Goal: Obtain resource: Obtain resource

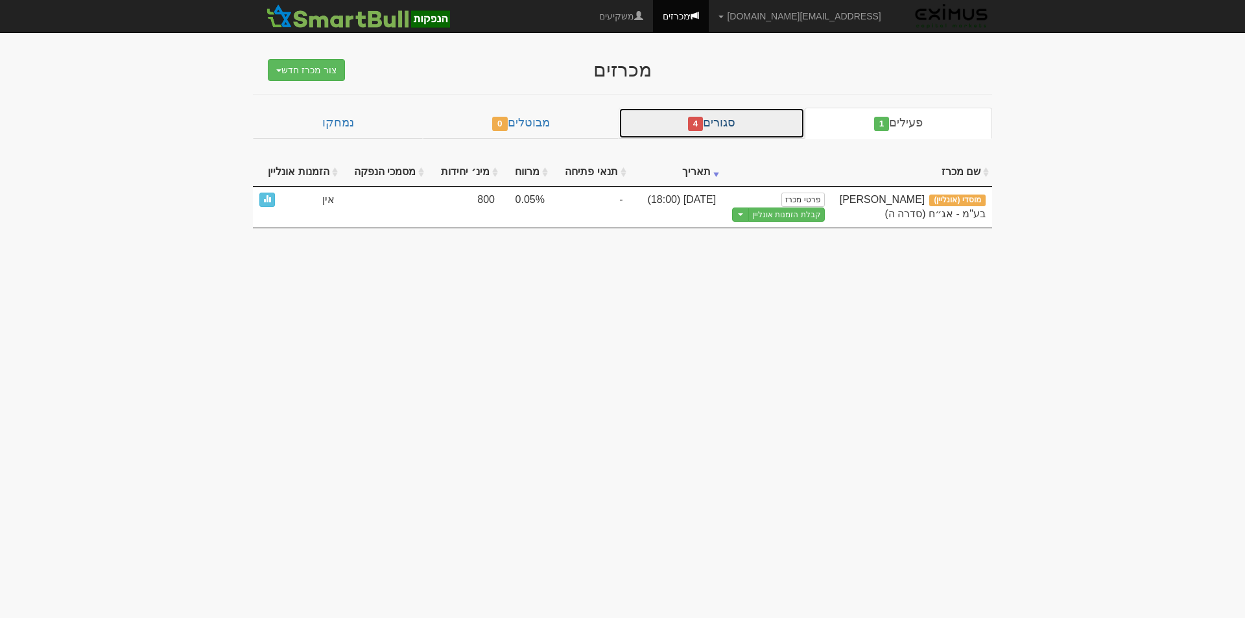
click at [724, 123] on link "סגורים 4" at bounding box center [712, 123] width 186 height 31
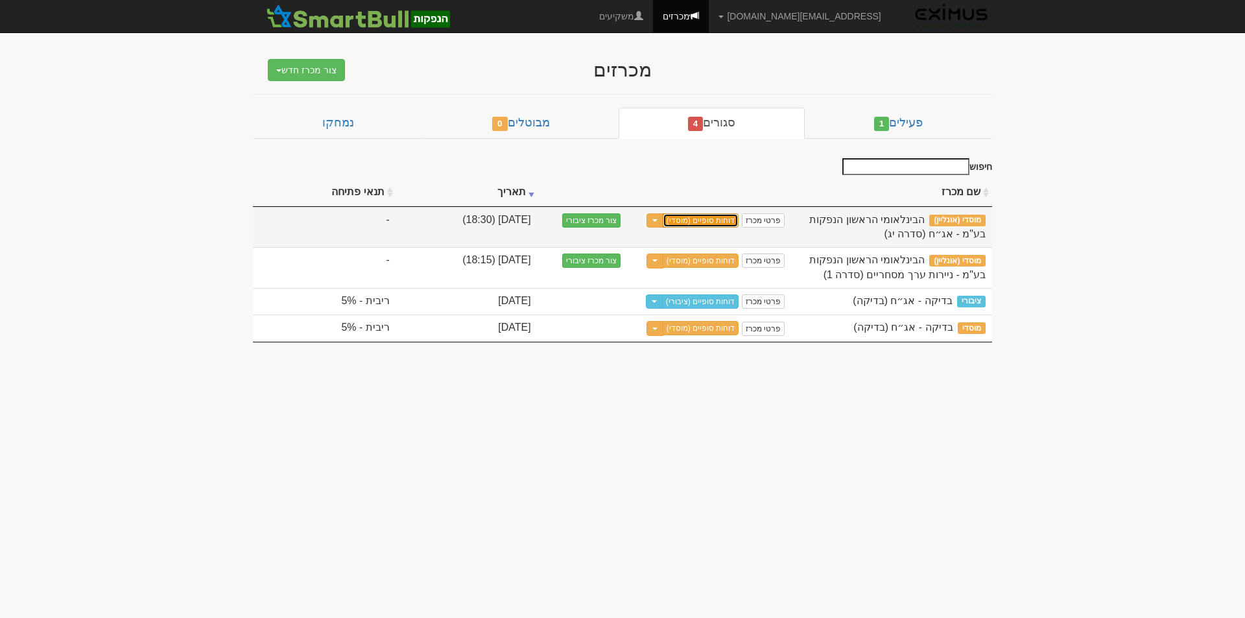
click at [721, 217] on link "דוחות סופיים (מוסדי)" at bounding box center [701, 220] width 77 height 14
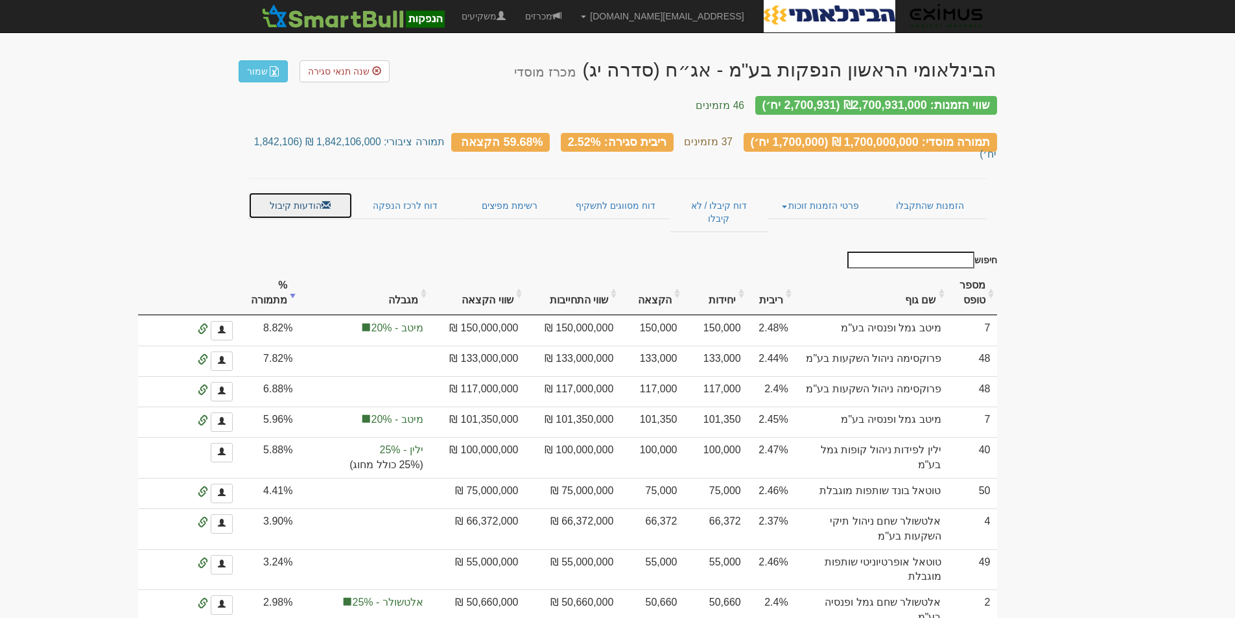
click at [305, 192] on link "הודעות קיבול" at bounding box center [300, 205] width 104 height 27
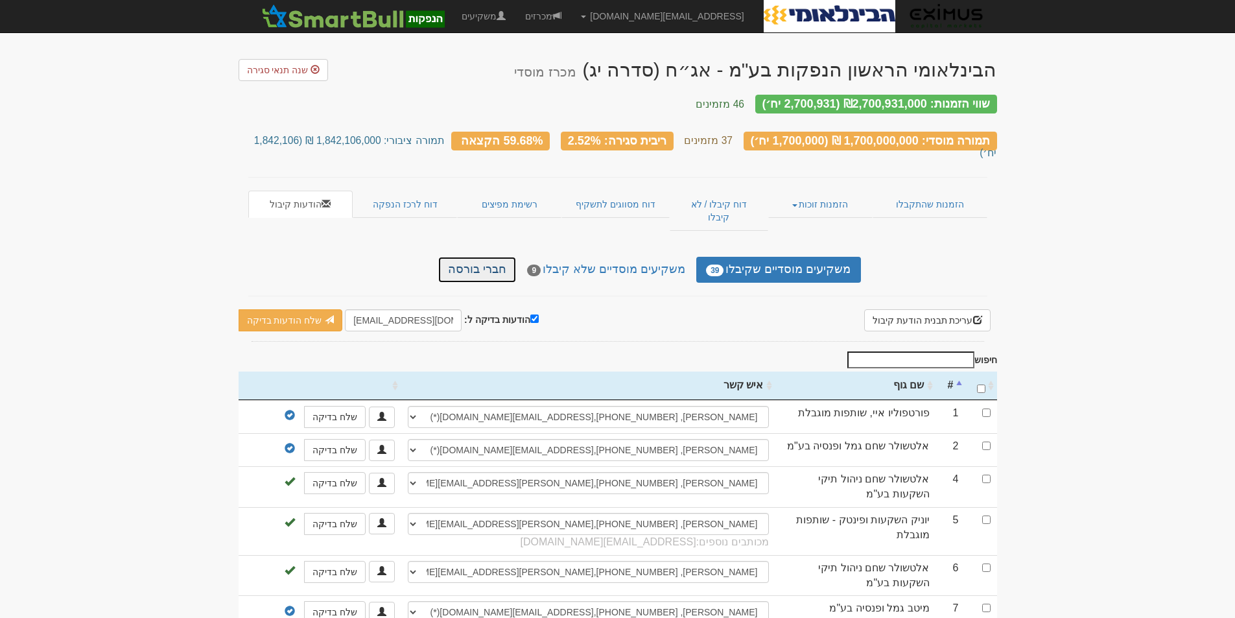
click at [496, 257] on link "חברי בורסה" at bounding box center [477, 270] width 78 height 26
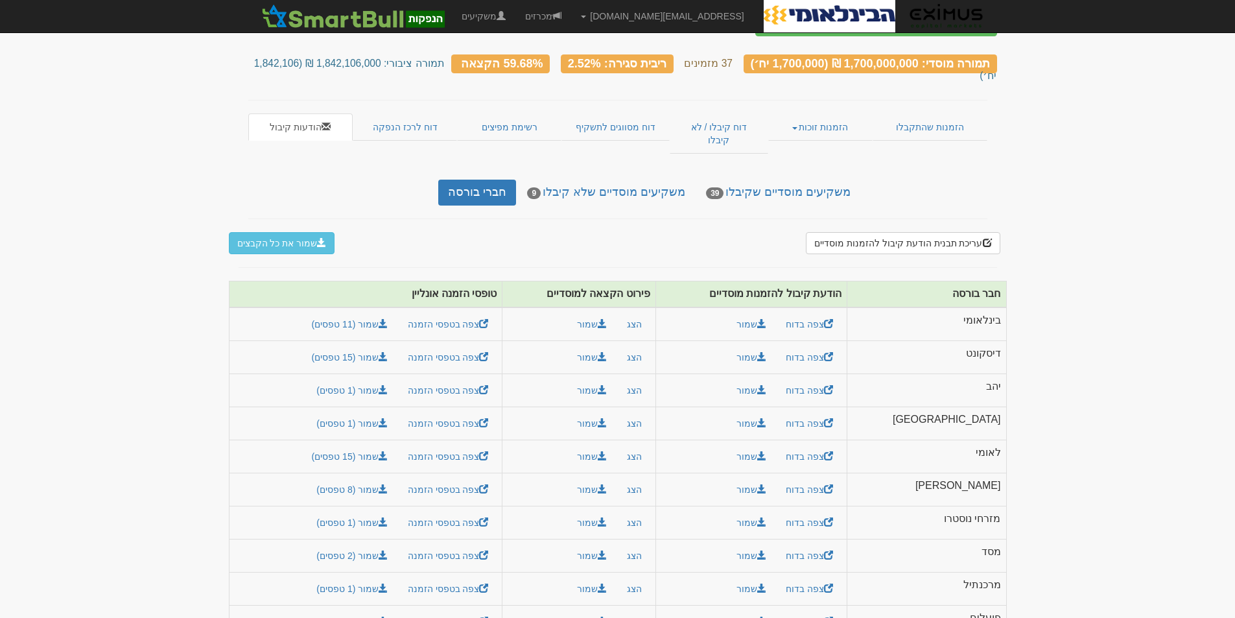
scroll to position [77, 0]
click at [571, 12] on link "מכרזים" at bounding box center [544, 16] width 56 height 32
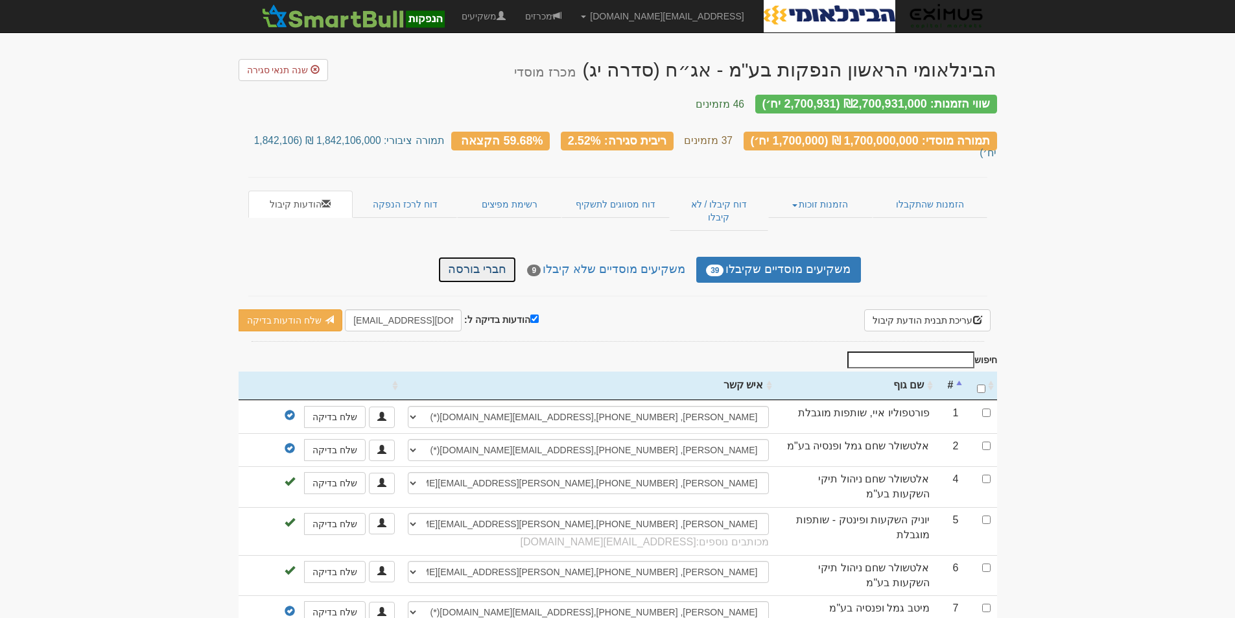
click at [503, 257] on link "חברי בורסה" at bounding box center [477, 270] width 78 height 26
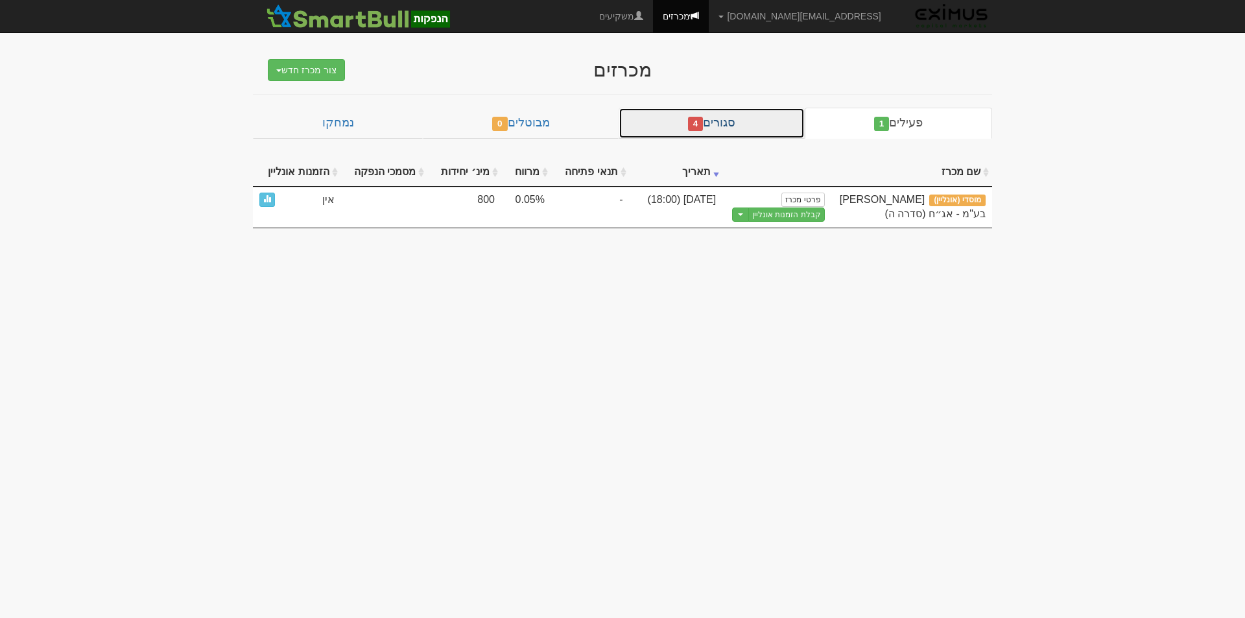
click at [692, 125] on link "סגורים 4" at bounding box center [712, 123] width 186 height 31
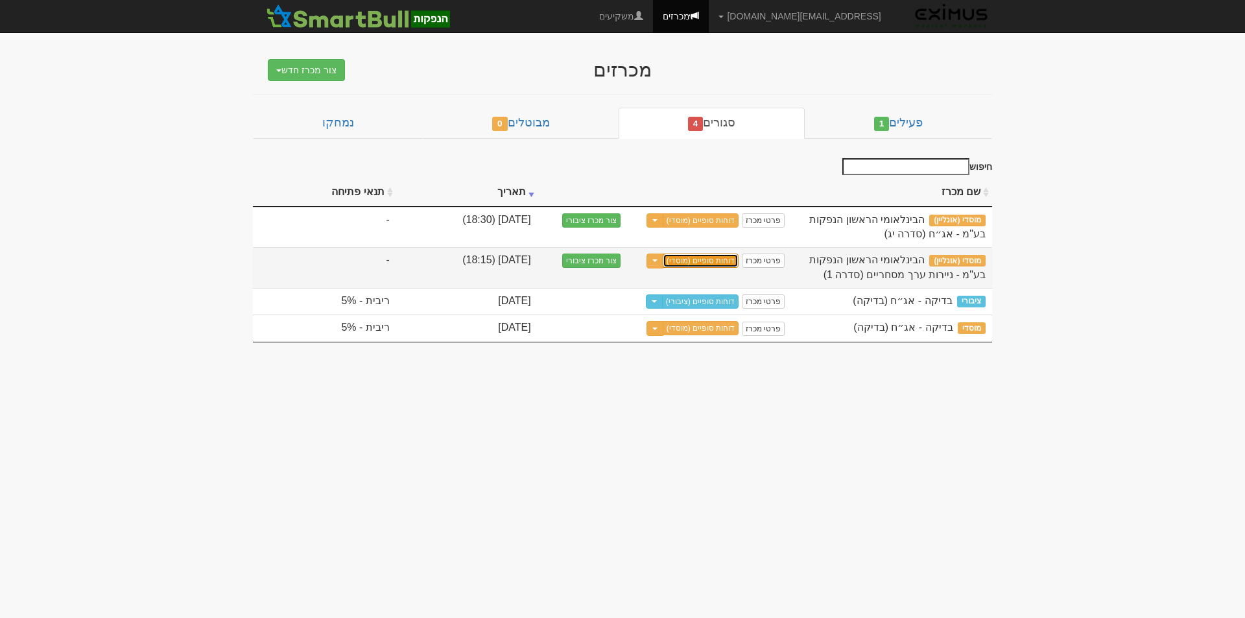
click at [697, 259] on link "דוחות סופיים (מוסדי)" at bounding box center [701, 261] width 77 height 14
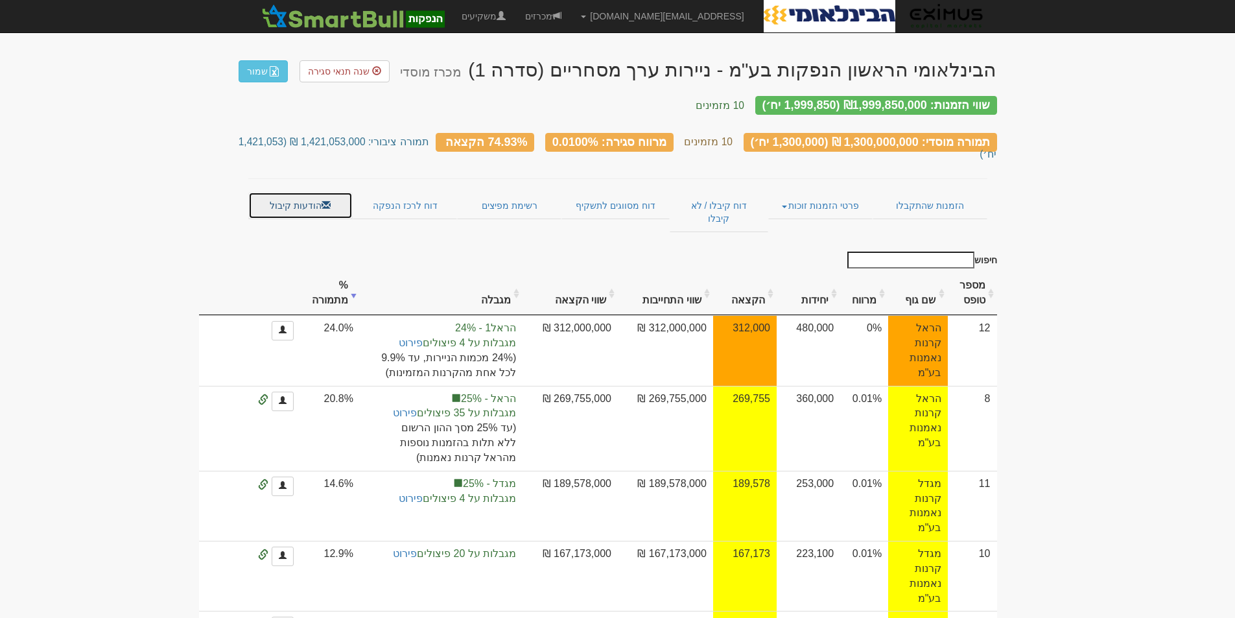
click at [312, 192] on link "הודעות קיבול" at bounding box center [300, 205] width 104 height 27
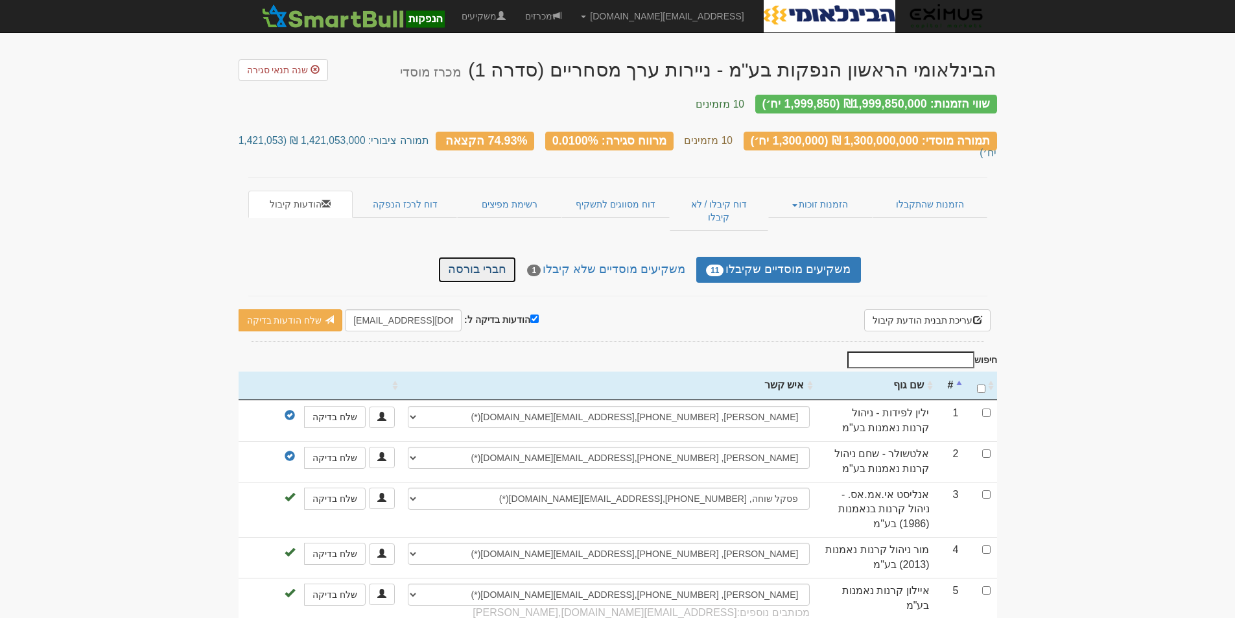
click at [483, 257] on link "חברי בורסה" at bounding box center [477, 270] width 78 height 26
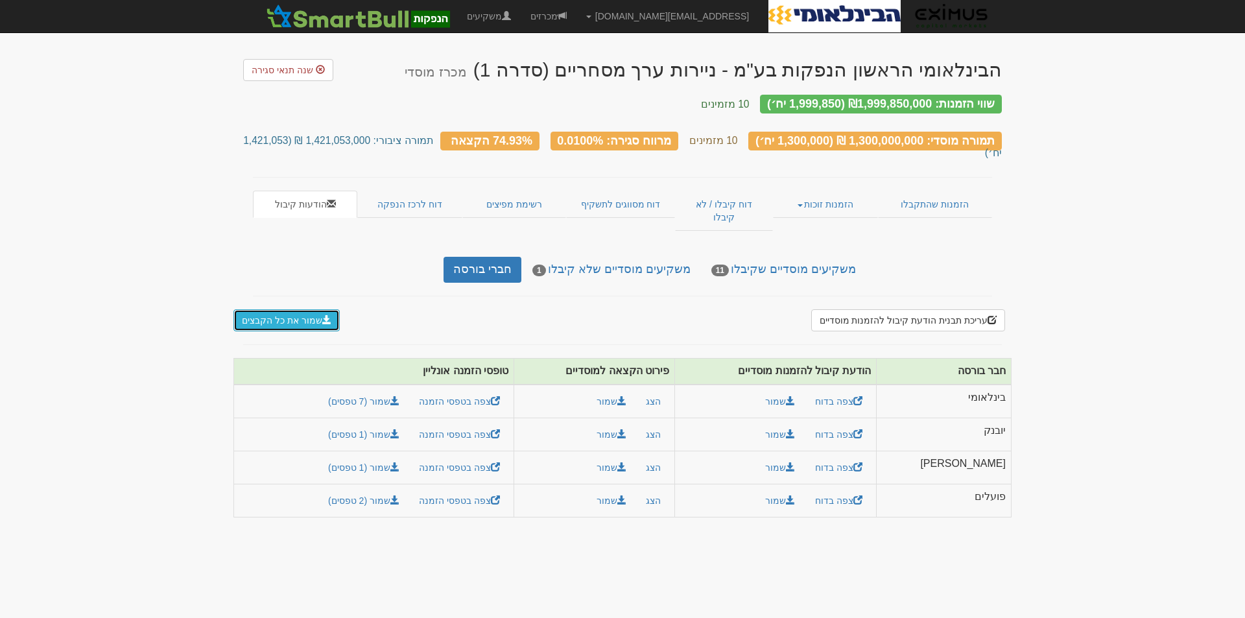
click at [280, 309] on button "שמור את כל הקבצים" at bounding box center [286, 320] width 106 height 22
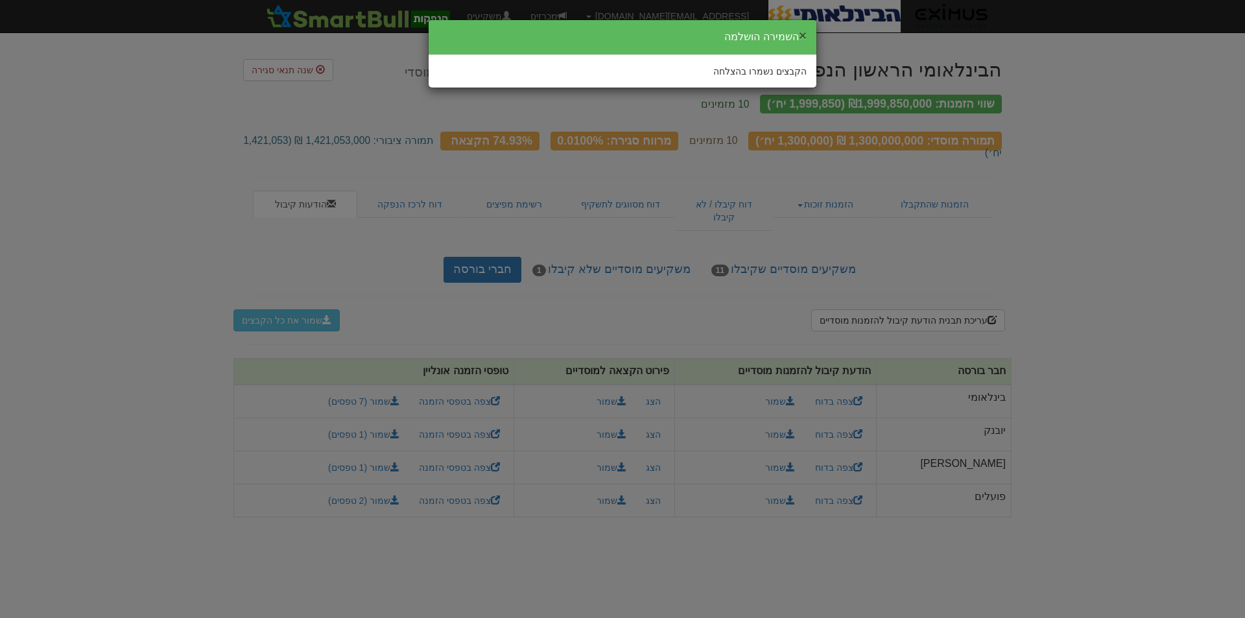
click at [803, 35] on button "×" at bounding box center [803, 36] width 8 height 14
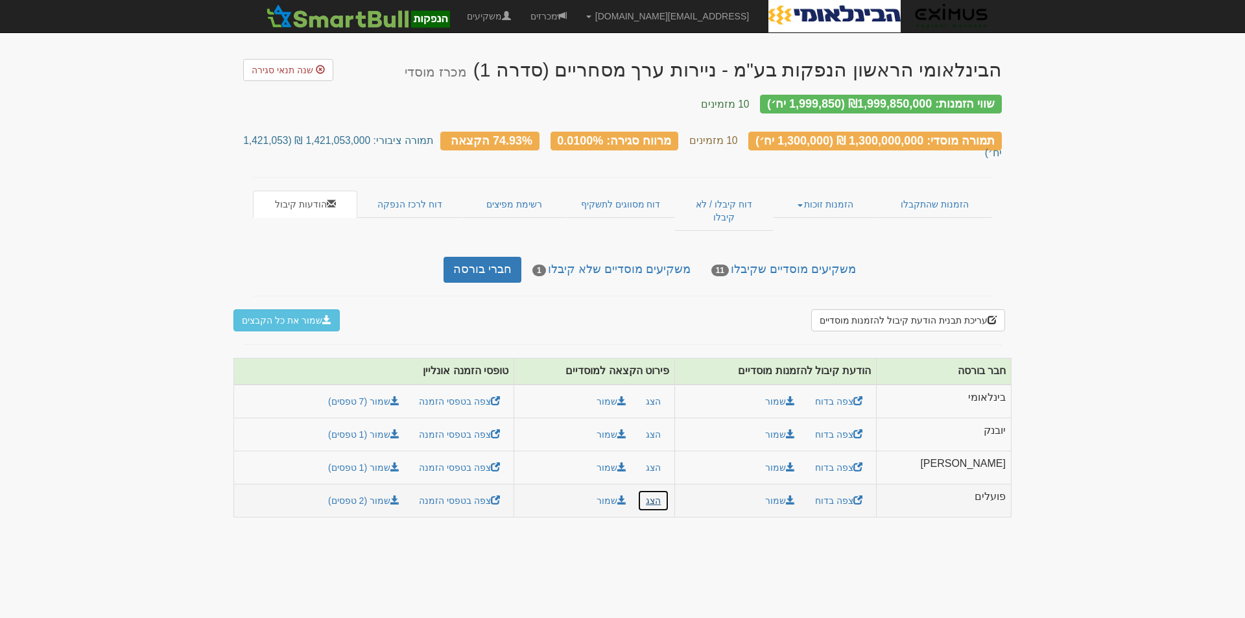
click at [669, 490] on button "הצג" at bounding box center [654, 501] width 32 height 22
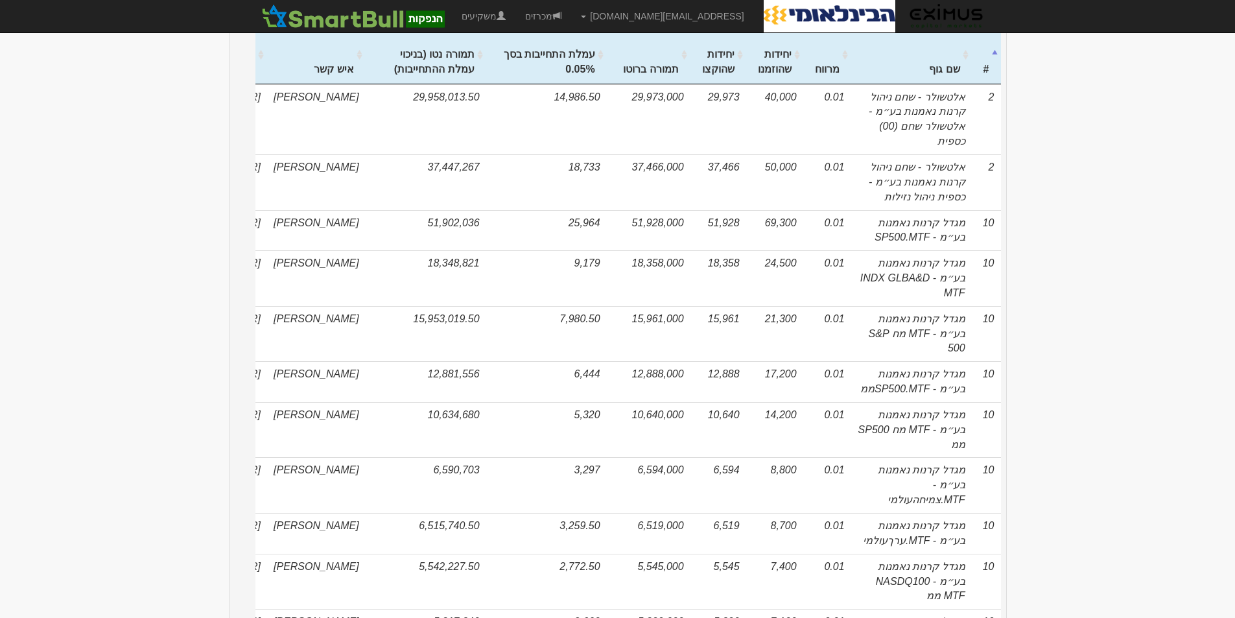
scroll to position [259, 0]
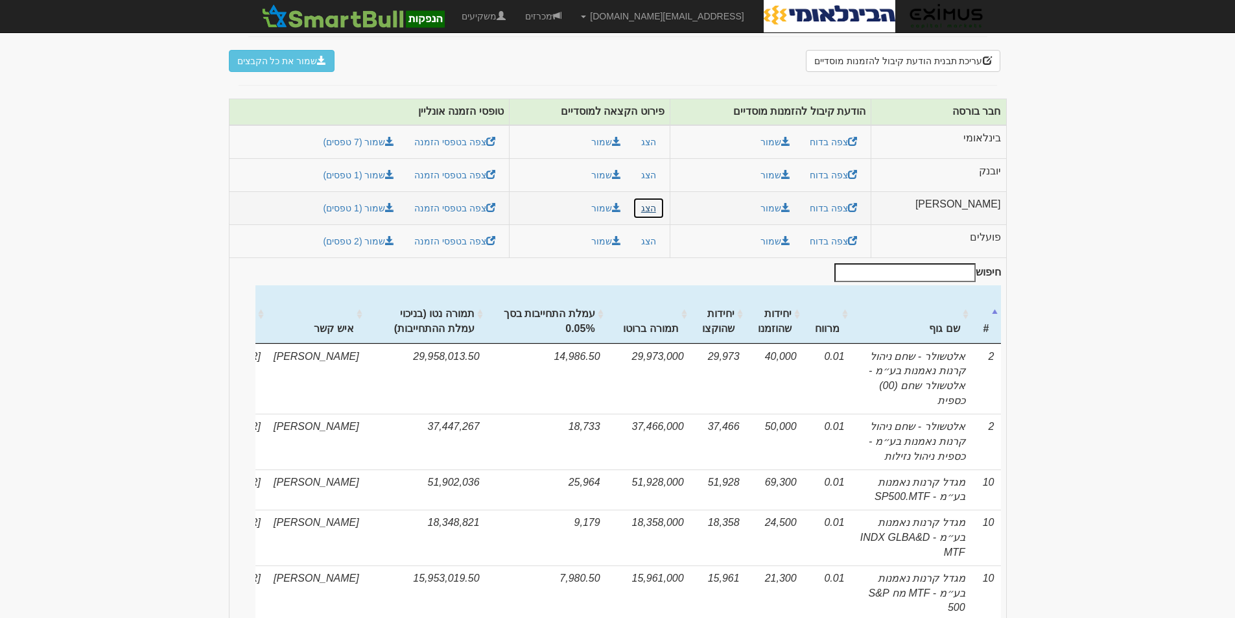
click at [665, 197] on button "הצג" at bounding box center [649, 208] width 32 height 22
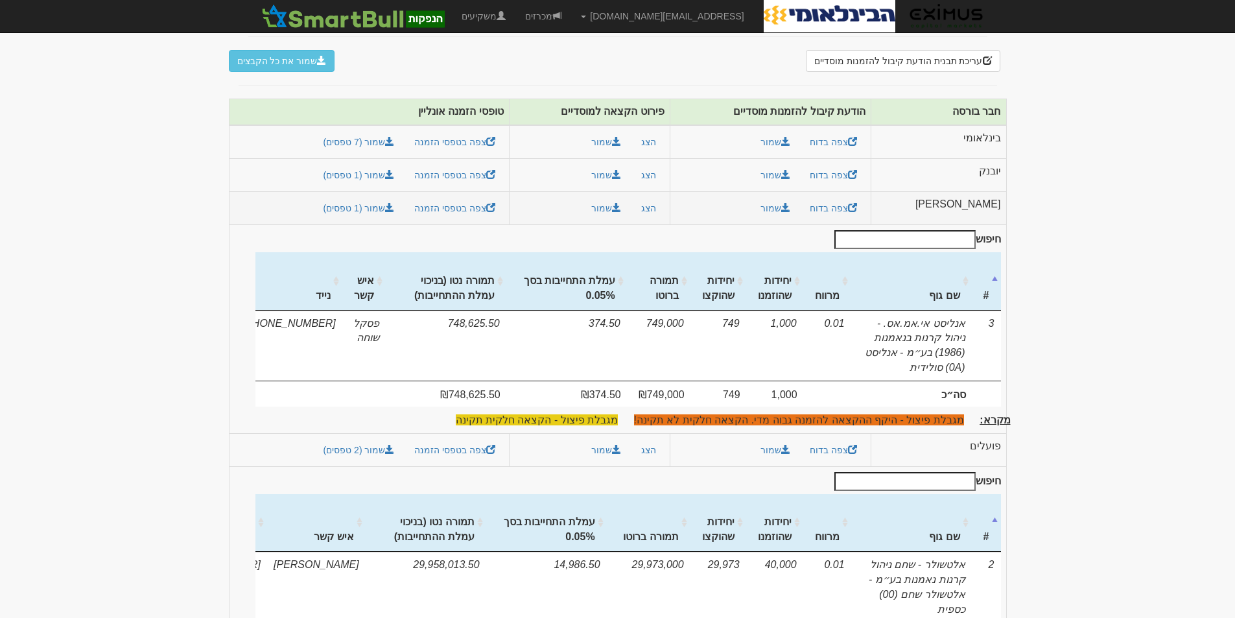
click at [981, 192] on td "[PERSON_NAME]" at bounding box center [939, 208] width 135 height 33
click at [997, 192] on td "[PERSON_NAME]" at bounding box center [939, 208] width 135 height 33
click at [987, 192] on td "[PERSON_NAME]" at bounding box center [939, 208] width 135 height 33
click at [665, 197] on button "הצג" at bounding box center [649, 208] width 32 height 22
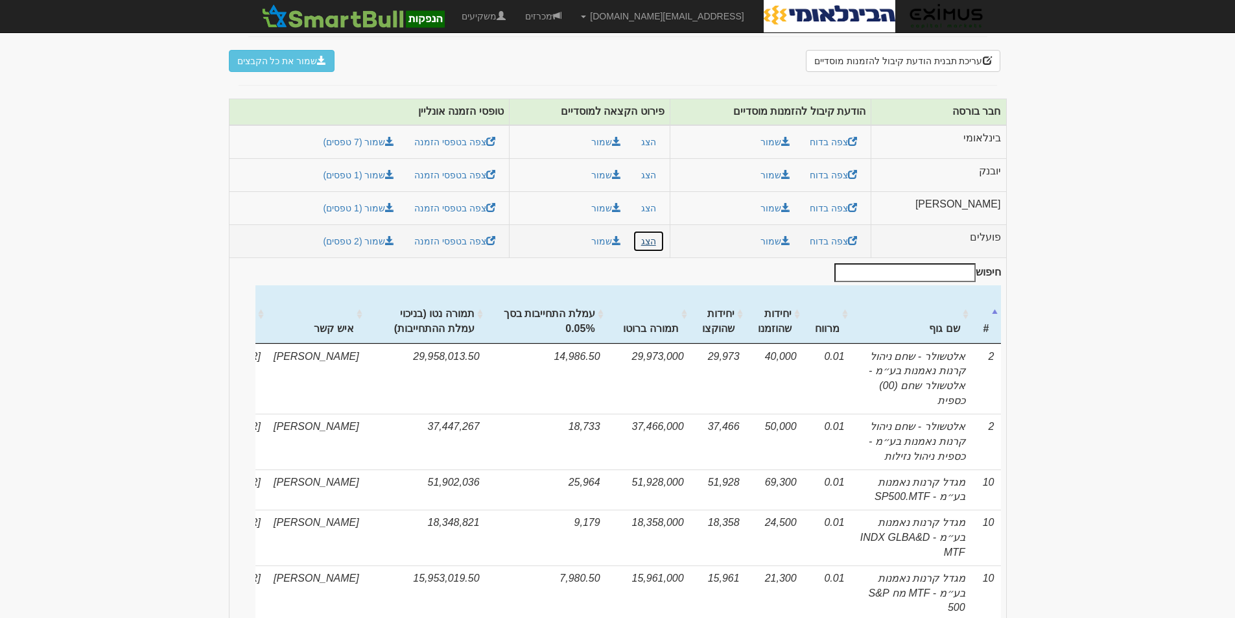
click at [665, 230] on button "הצג" at bounding box center [649, 241] width 32 height 22
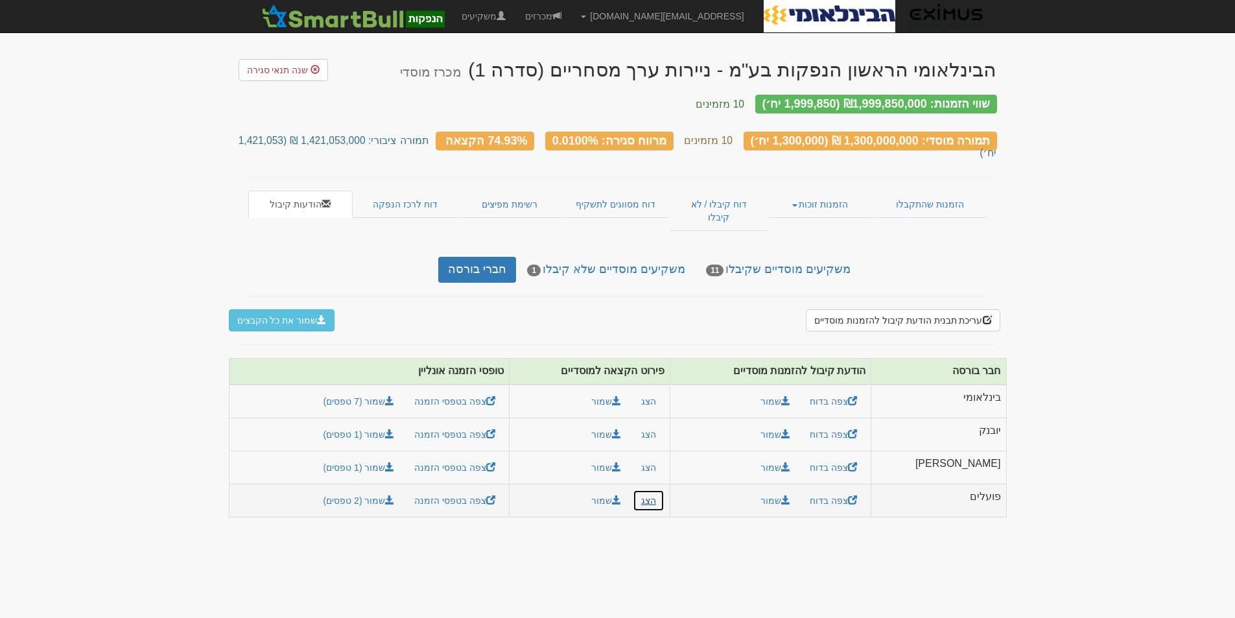
scroll to position [0, 0]
click at [669, 390] on button "הצג" at bounding box center [654, 401] width 32 height 22
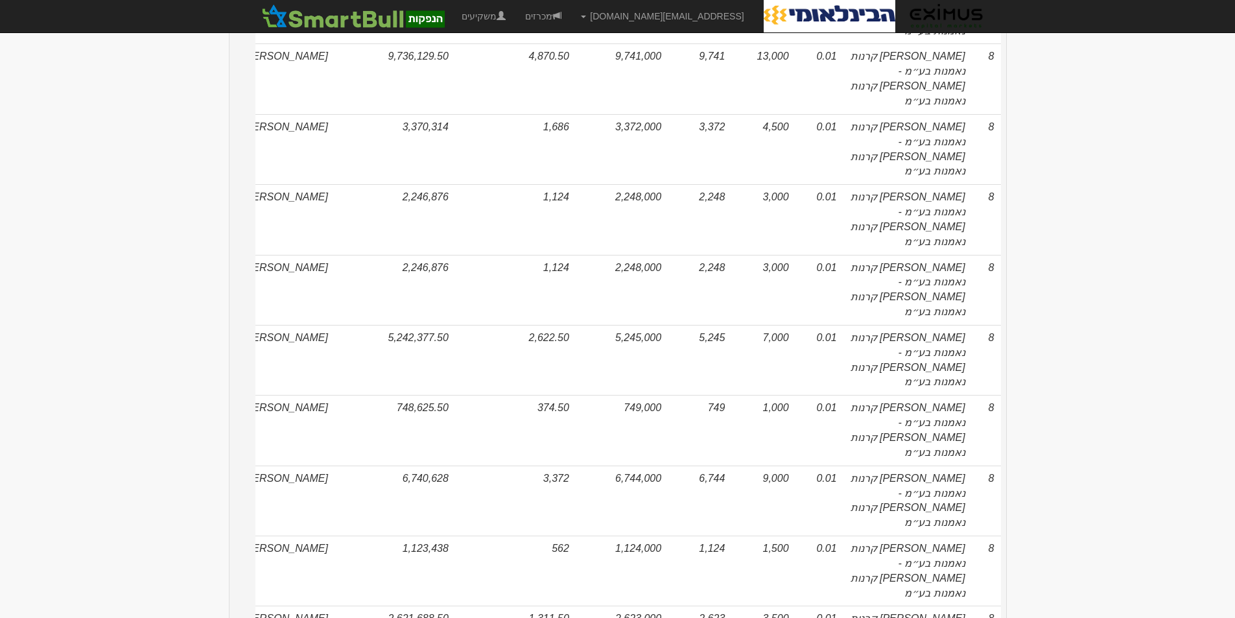
scroll to position [7190, 0]
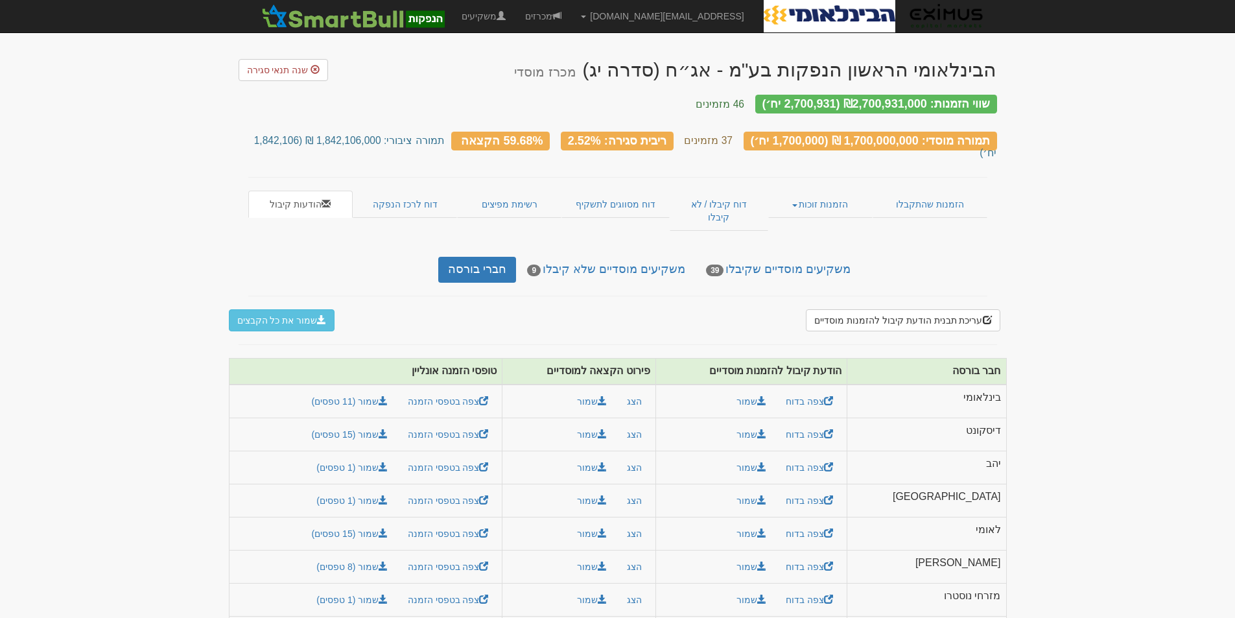
scroll to position [77, 0]
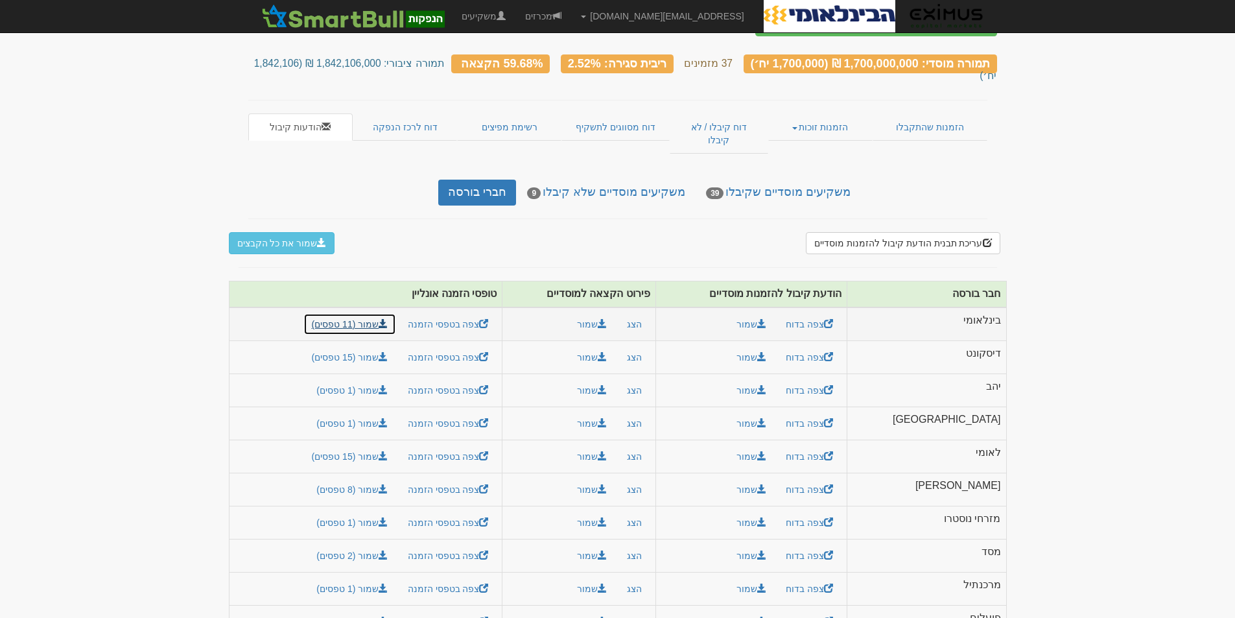
click at [397, 313] on link "שמור (11 טפסים)" at bounding box center [350, 324] width 93 height 22
click at [615, 313] on button "שמור" at bounding box center [592, 324] width 47 height 22
drag, startPoint x: 630, startPoint y: 455, endPoint x: 616, endPoint y: 455, distance: 13.6
click at [615, 479] on button "שמור" at bounding box center [592, 490] width 47 height 22
click at [390, 479] on link "שמור (8 טפסים)" at bounding box center [352, 490] width 88 height 22
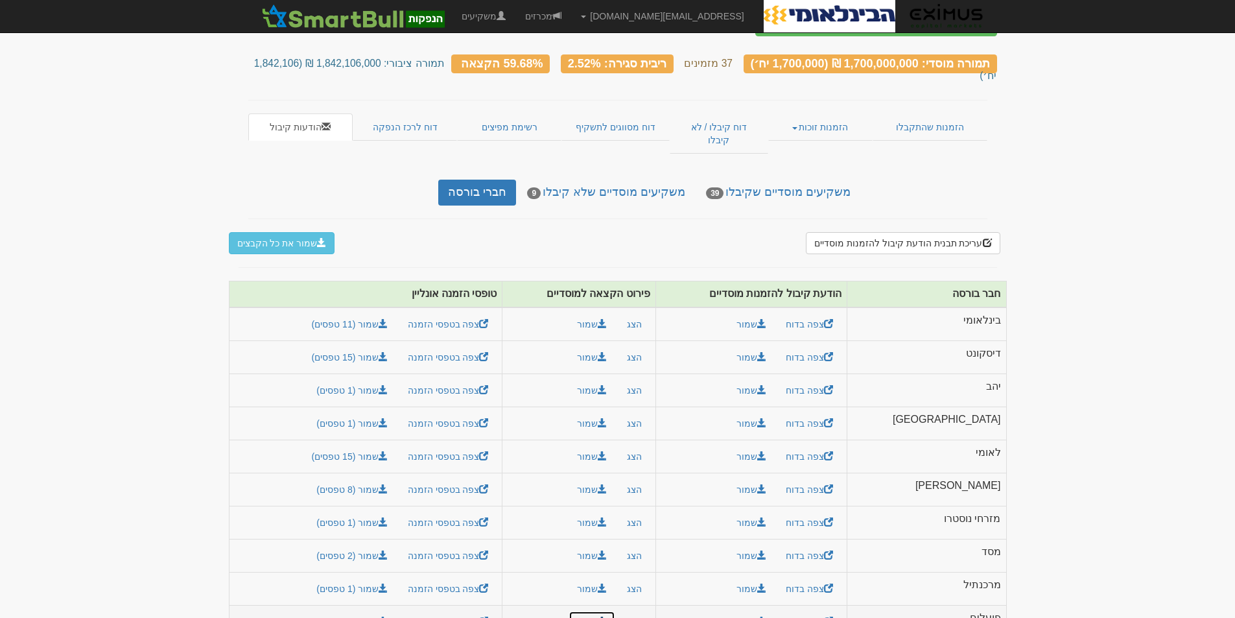
click at [615, 611] on button "שמור" at bounding box center [592, 622] width 47 height 22
click at [376, 611] on link "שמור (15 טפסים)" at bounding box center [350, 622] width 93 height 22
click at [650, 611] on button "הצג" at bounding box center [635, 622] width 32 height 22
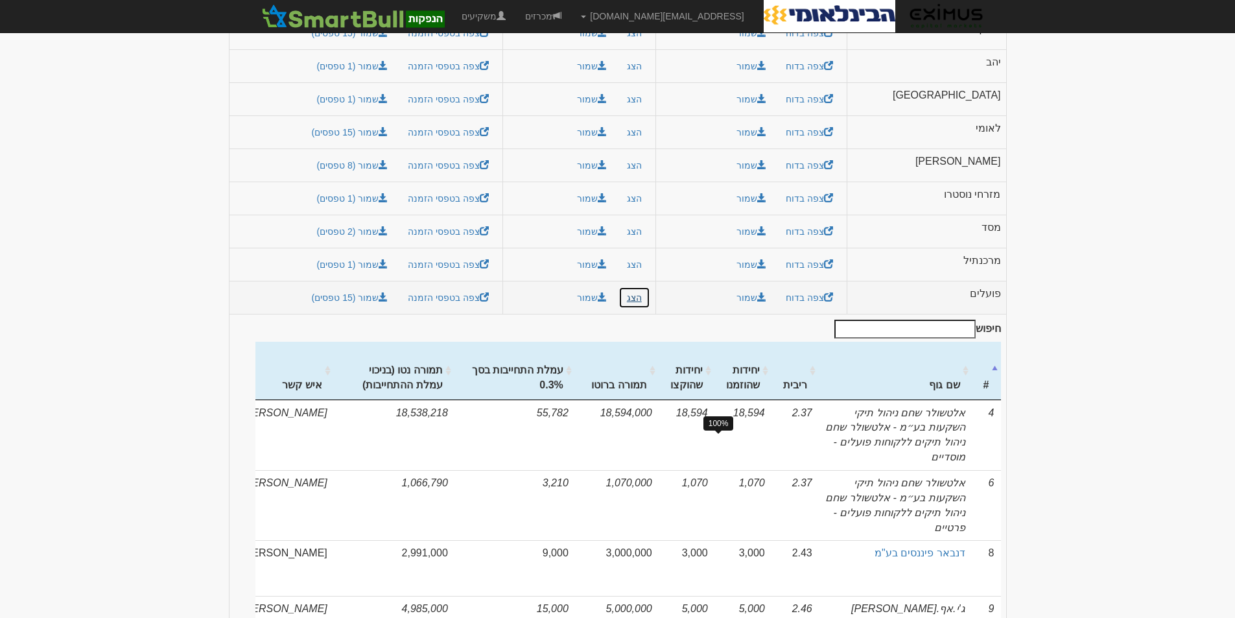
scroll to position [466, 0]
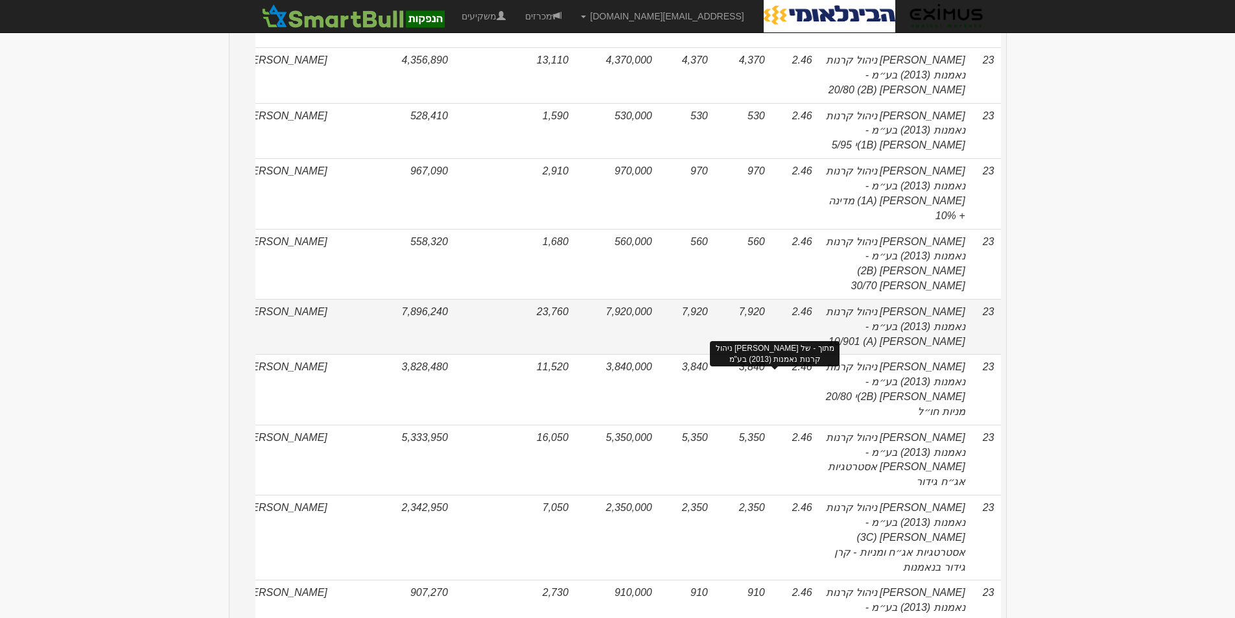
scroll to position [927, 0]
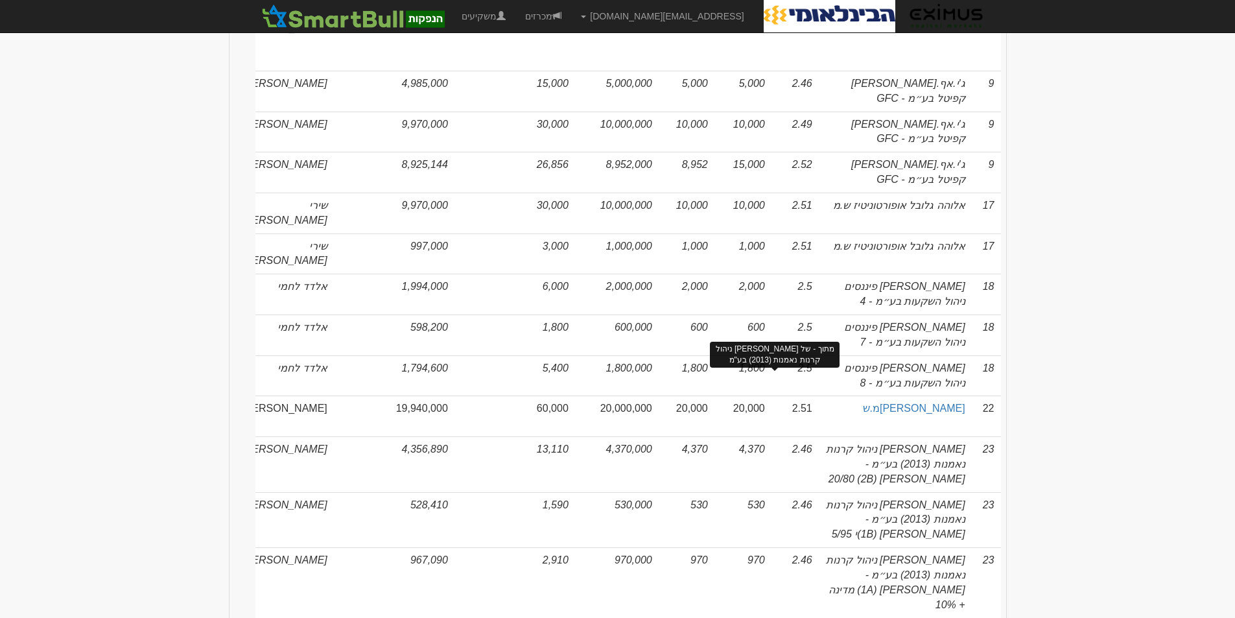
drag, startPoint x: 773, startPoint y: 410, endPoint x: 1073, endPoint y: 363, distance: 304.0
click at [1073, 362] on body "[EMAIL_ADDRESS][DOMAIN_NAME] הגדרות חשבונות הנפקה תבניות הודעות קיבול" at bounding box center [617, 475] width 1235 height 2805
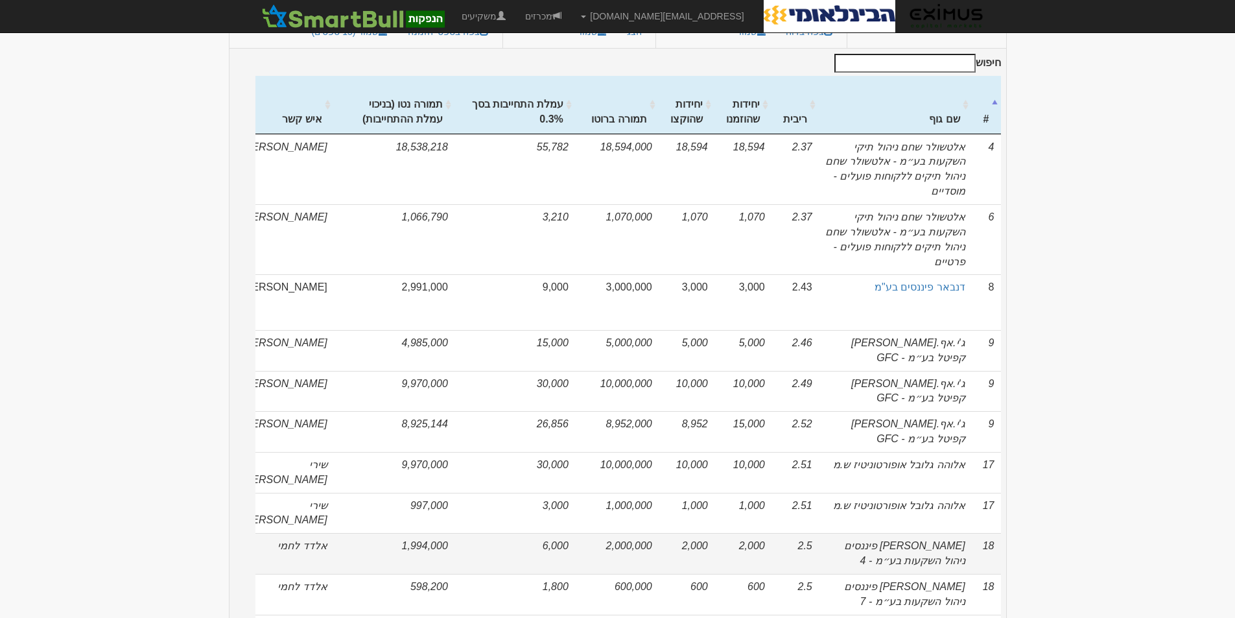
scroll to position [603, 0]
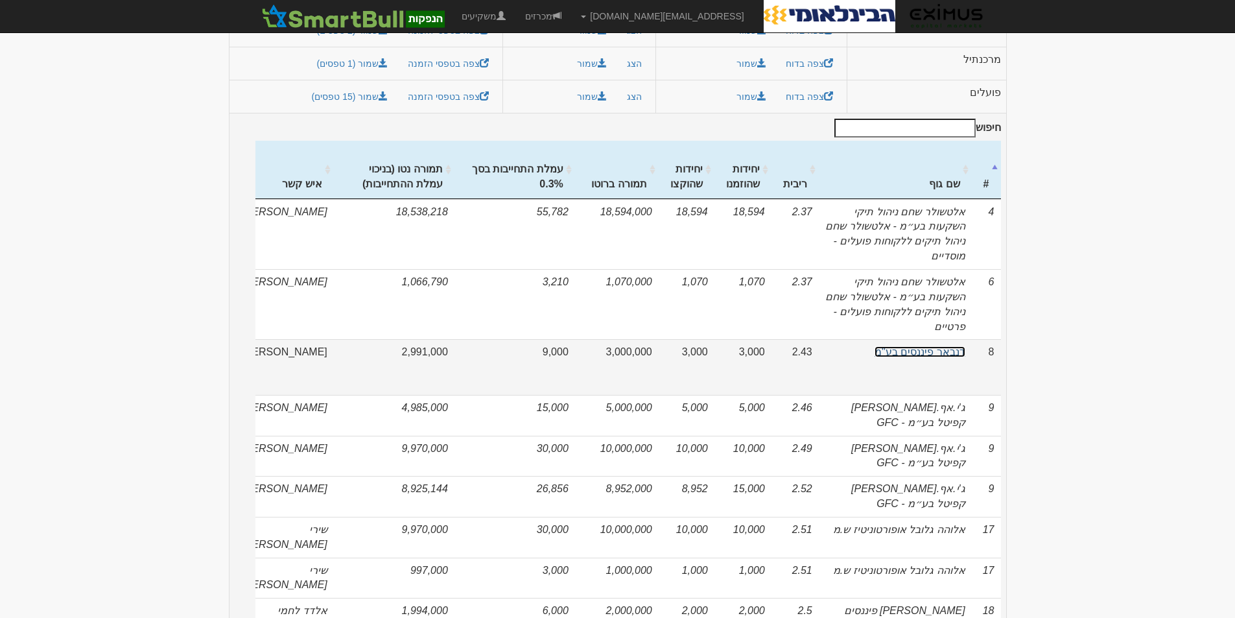
click at [929, 346] on link "דנבאר פיננסים בע"מ" at bounding box center [920, 351] width 91 height 11
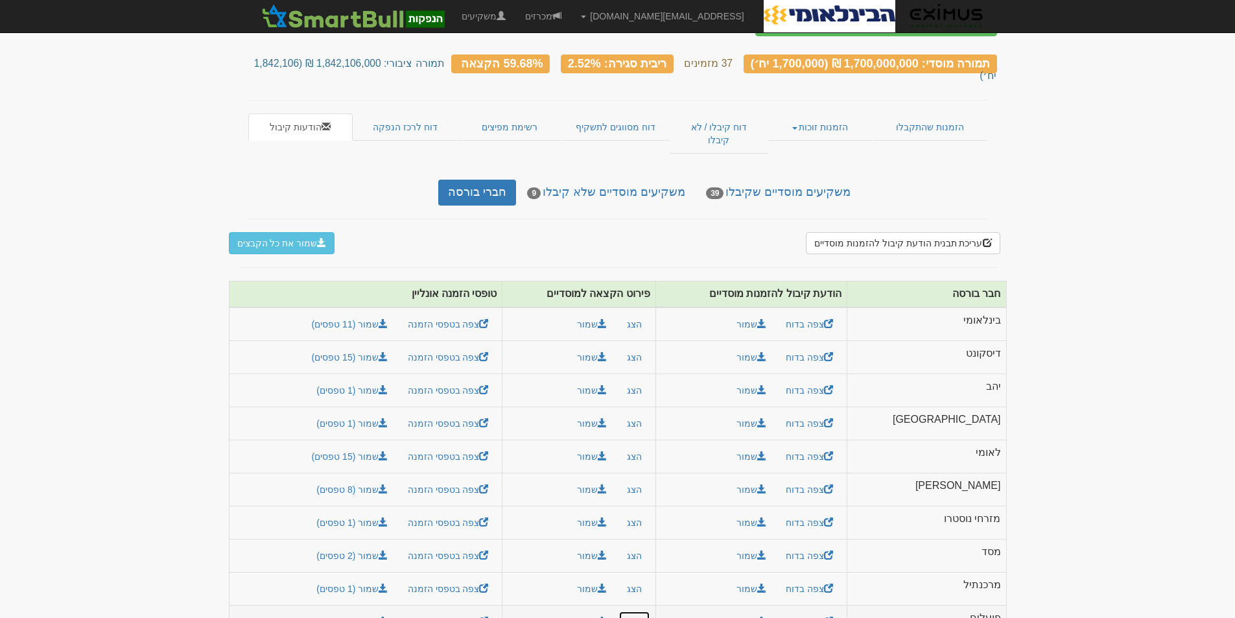
click at [650, 611] on button "הצג" at bounding box center [635, 622] width 32 height 22
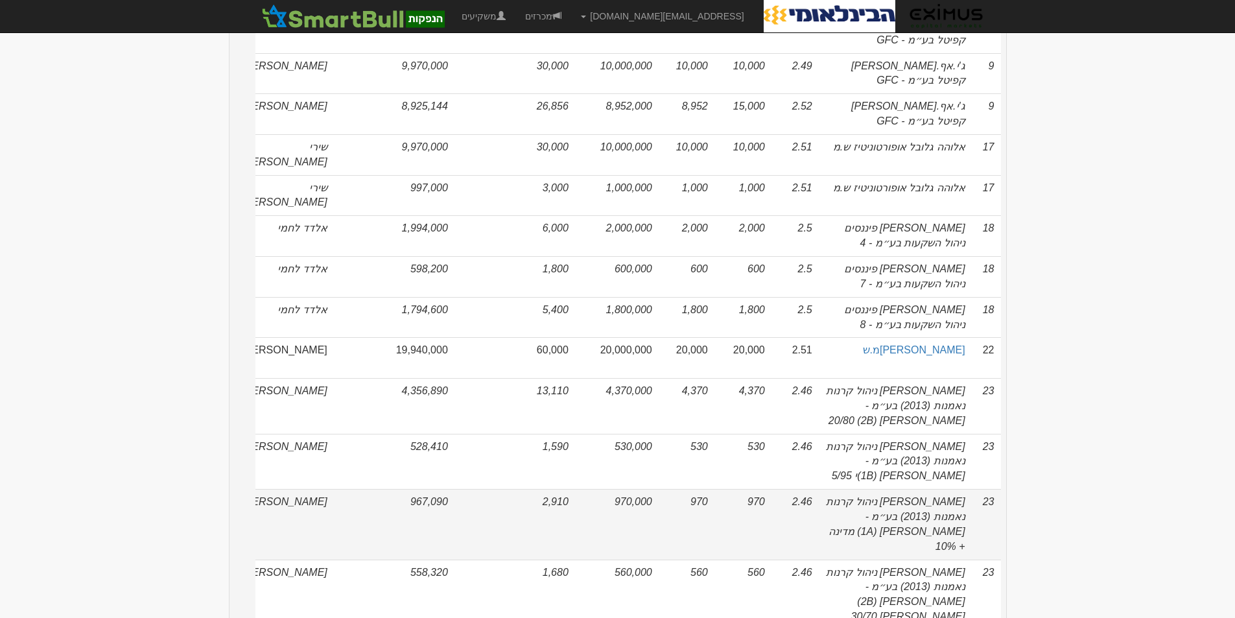
scroll to position [1115, 0]
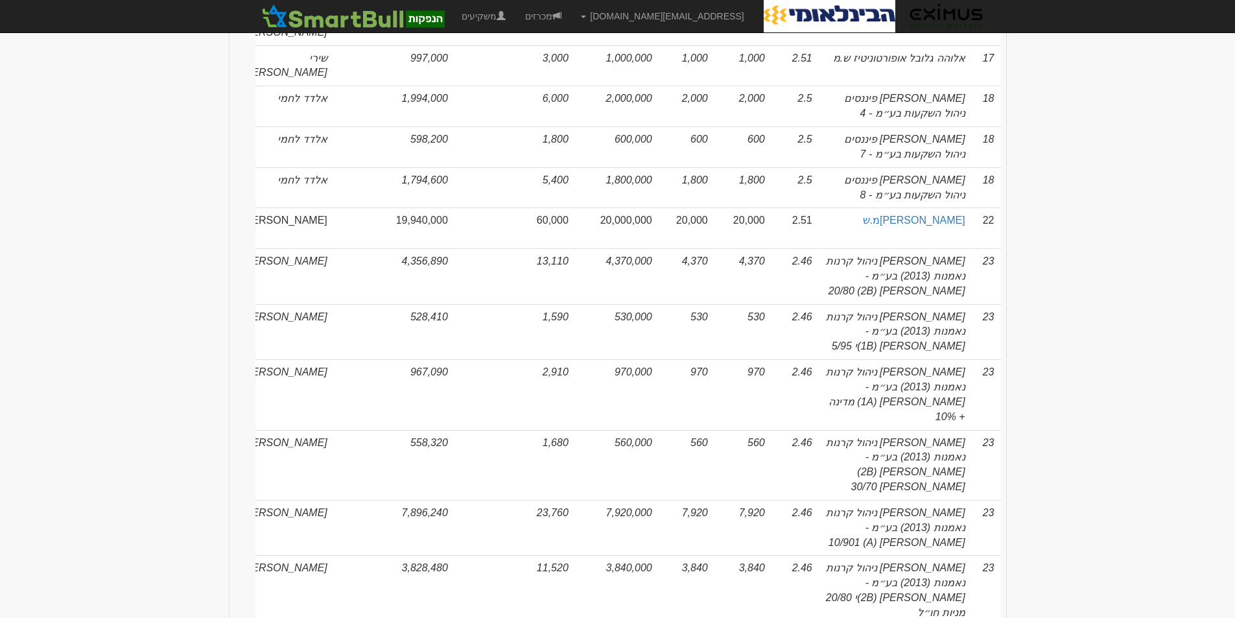
click at [1061, 457] on body "[EMAIL_ADDRESS][DOMAIN_NAME] הגדרות חשבונות הנפקה תבניות הודעות קיבול" at bounding box center [617, 287] width 1235 height 2805
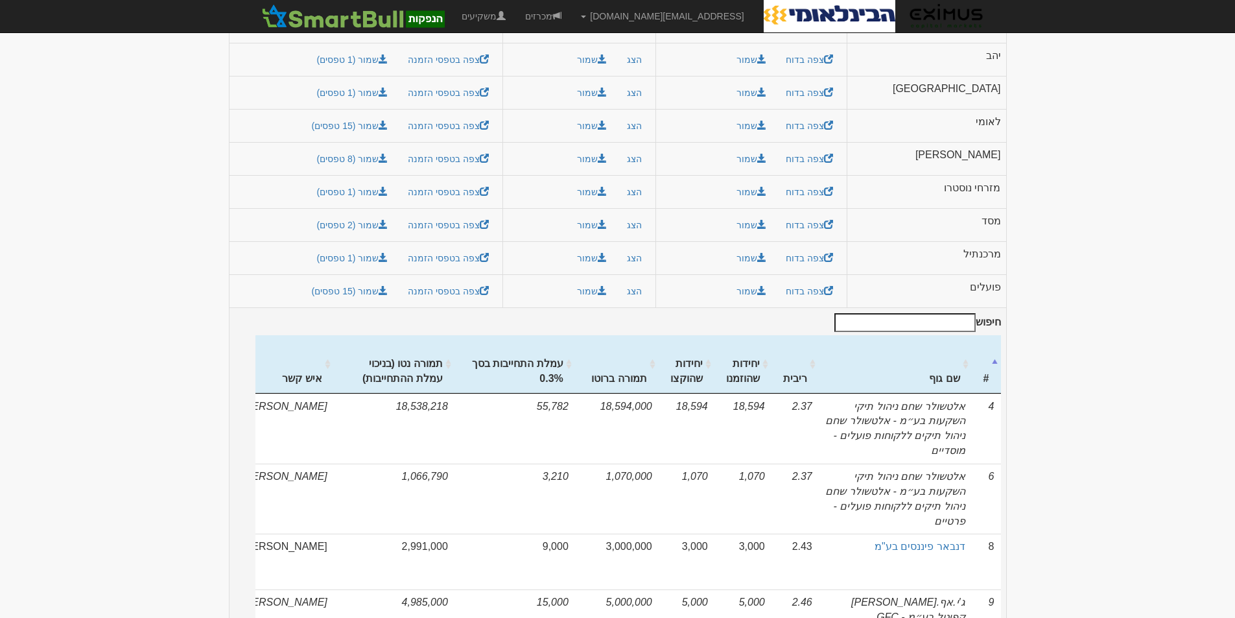
scroll to position [149, 0]
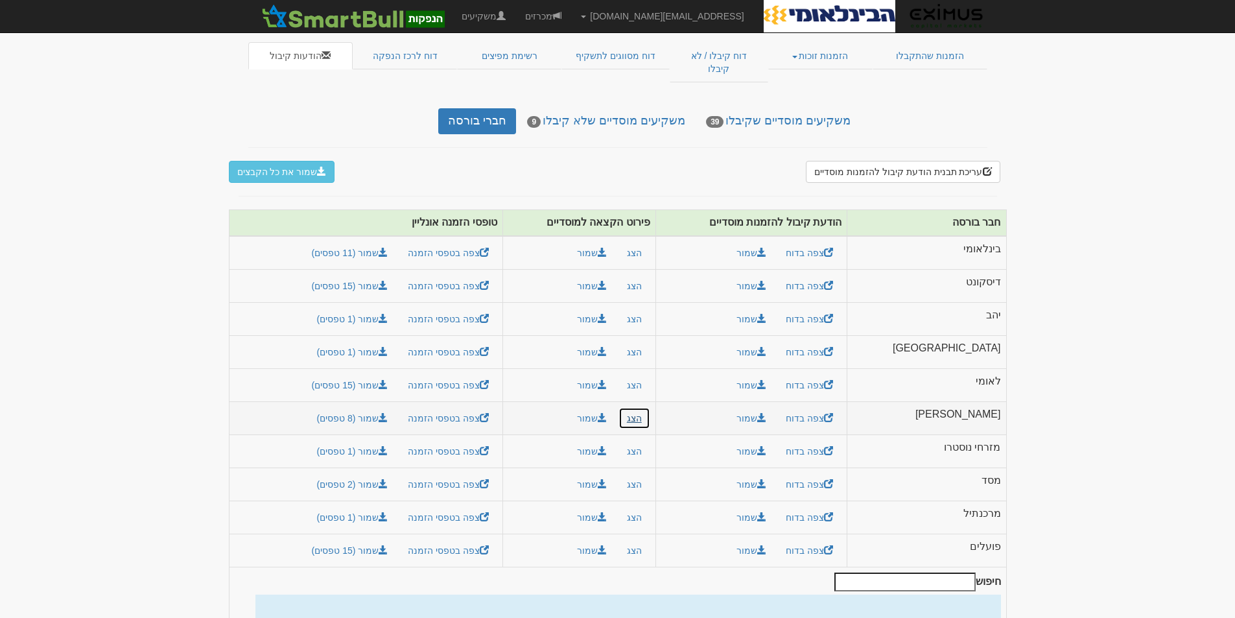
click at [650, 407] on button "הצג" at bounding box center [635, 418] width 32 height 22
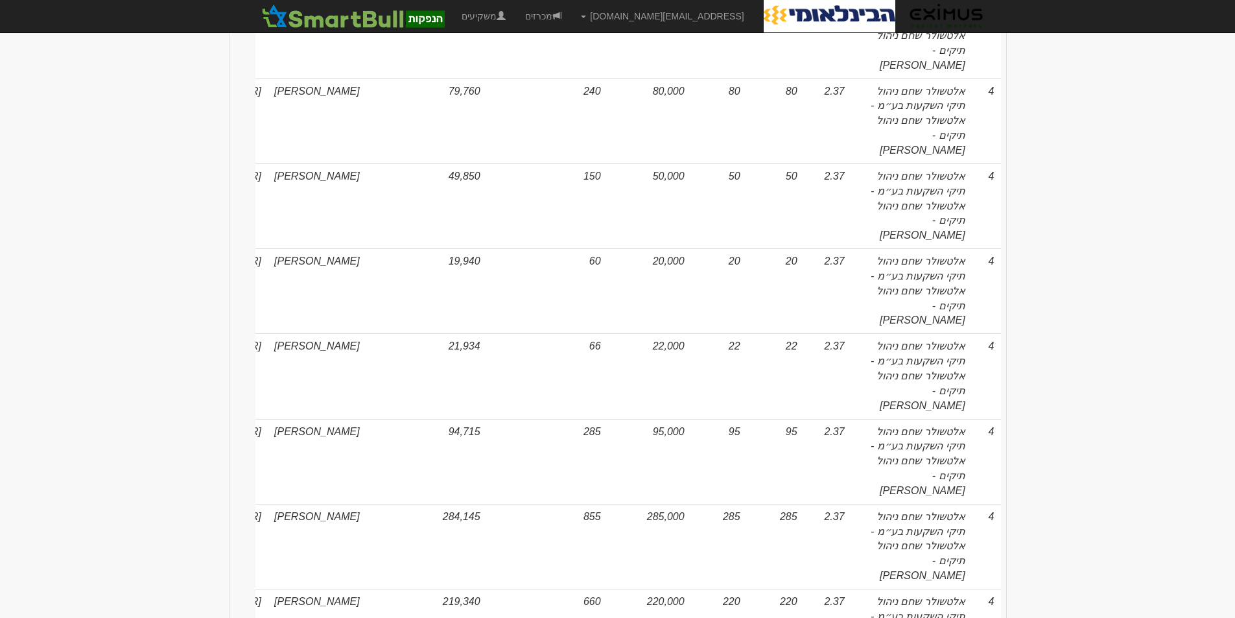
scroll to position [2743, 0]
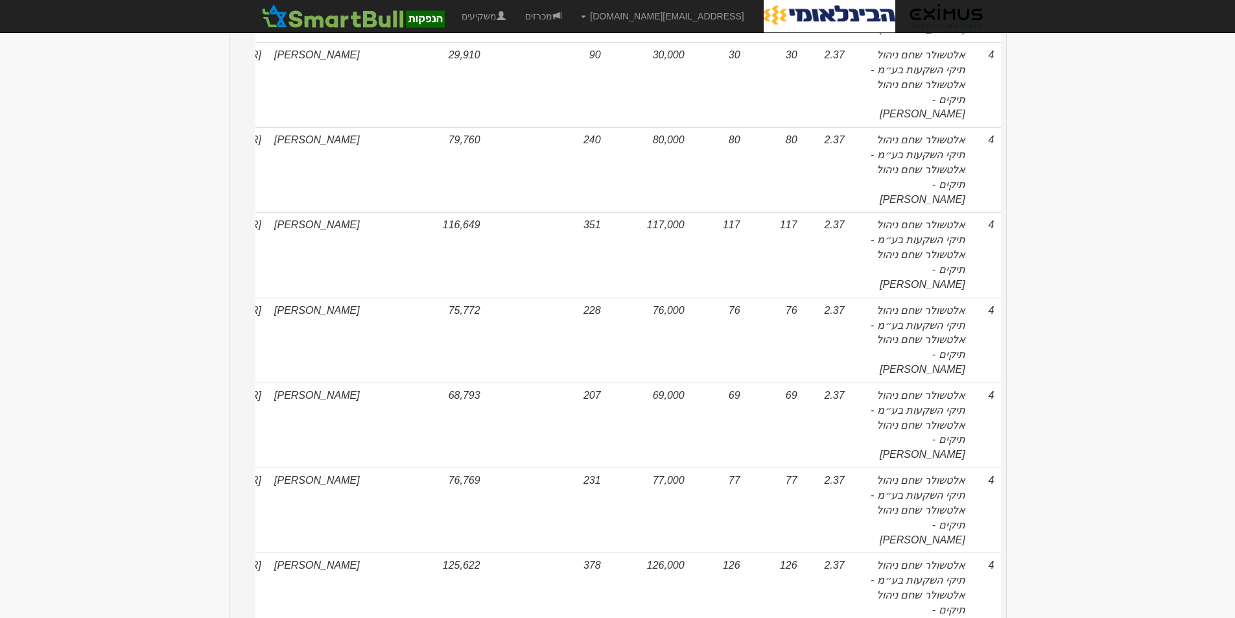
scroll to position [408, 0]
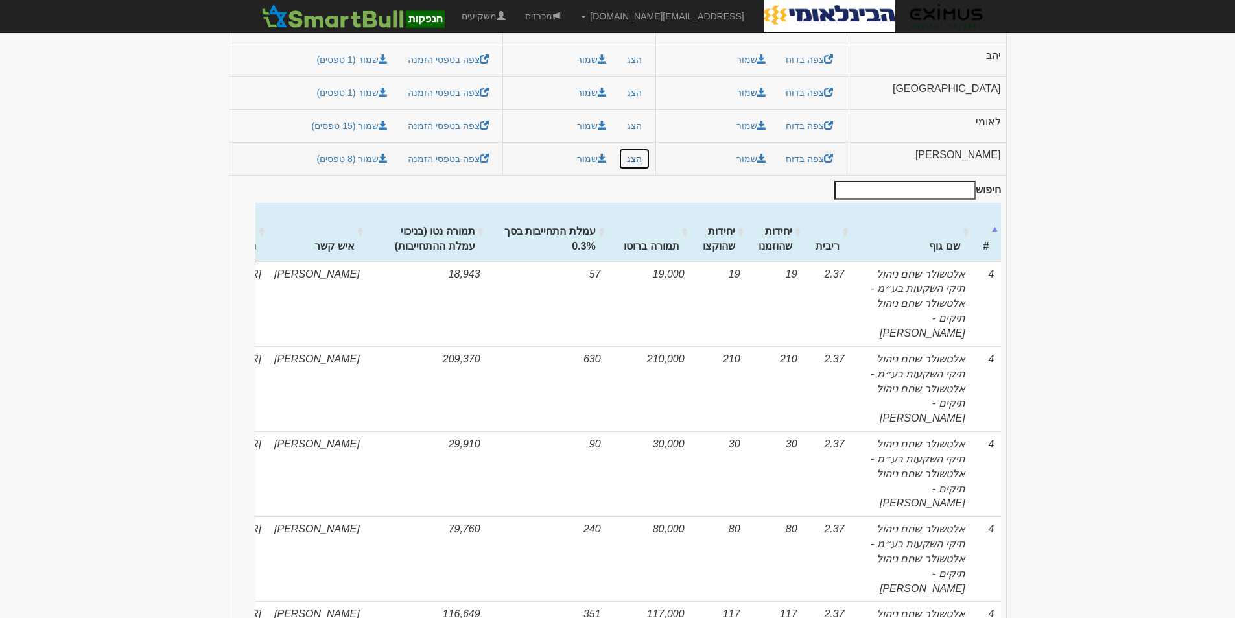
click at [650, 148] on button "הצג" at bounding box center [635, 159] width 32 height 22
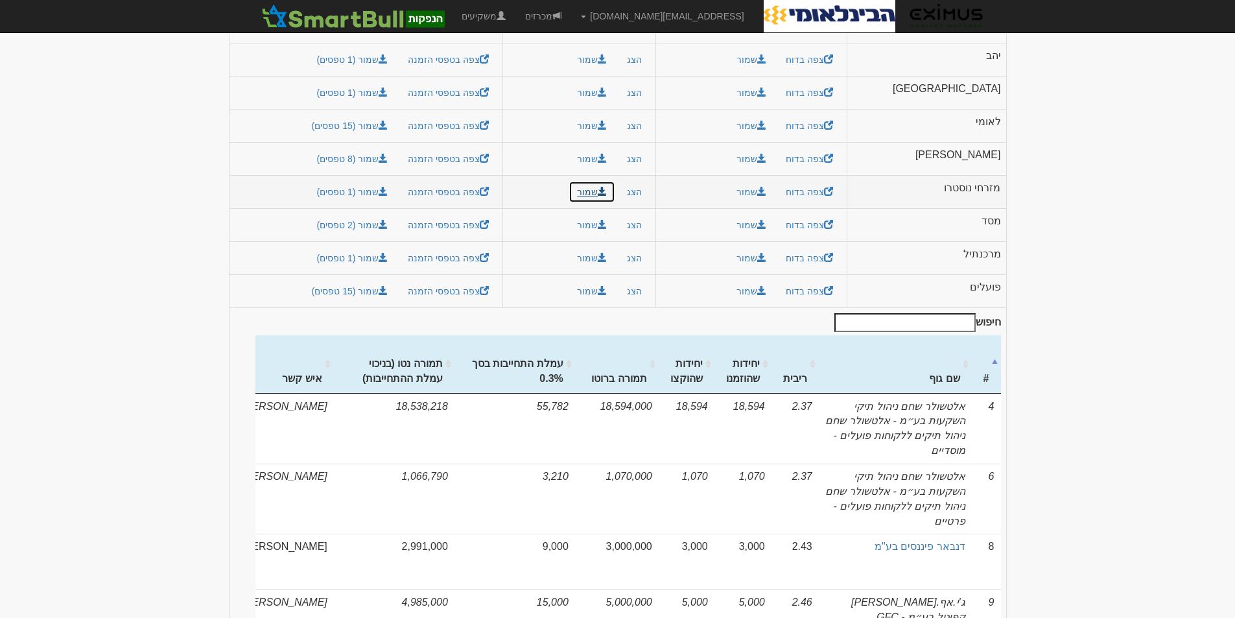
click at [615, 181] on button "שמור" at bounding box center [592, 192] width 47 height 22
click at [392, 181] on link "שמור (1 טפסים)" at bounding box center [352, 192] width 88 height 22
click at [650, 280] on button "הצג" at bounding box center [635, 291] width 32 height 22
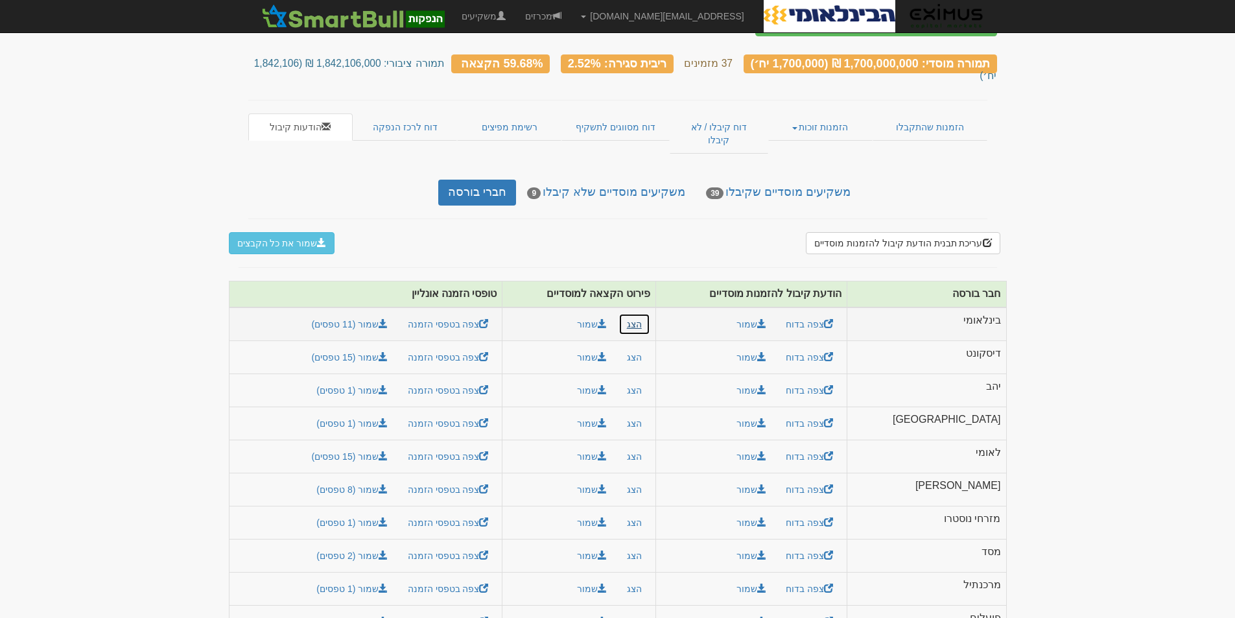
click at [650, 313] on button "הצג" at bounding box center [635, 324] width 32 height 22
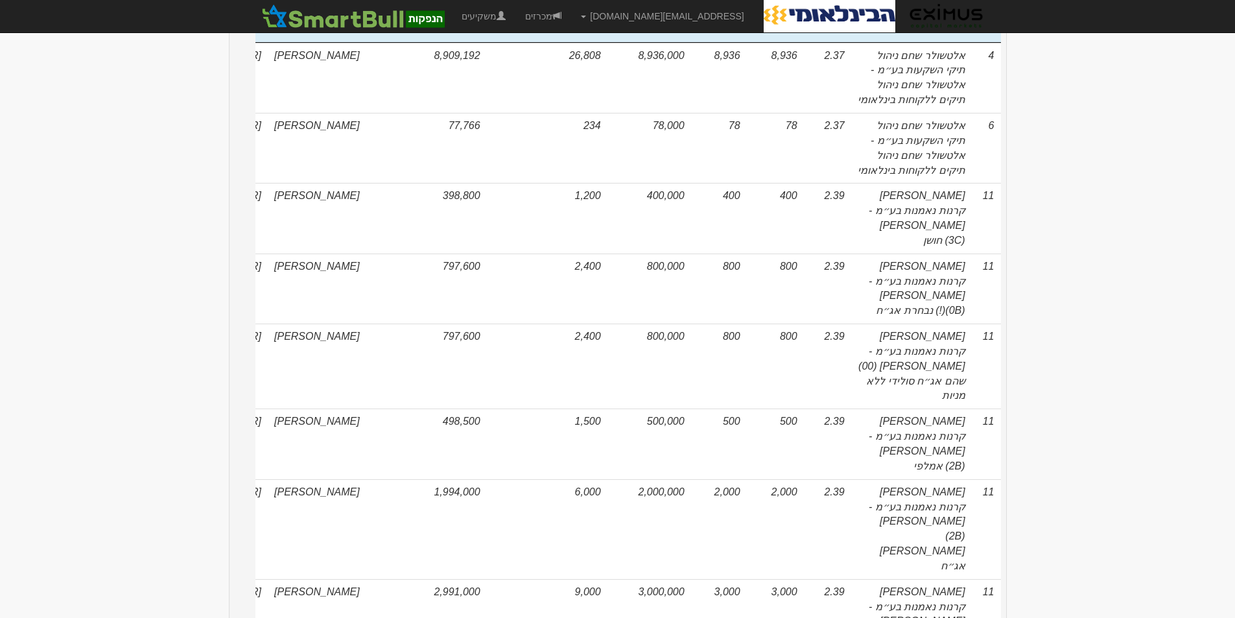
scroll to position [0, 0]
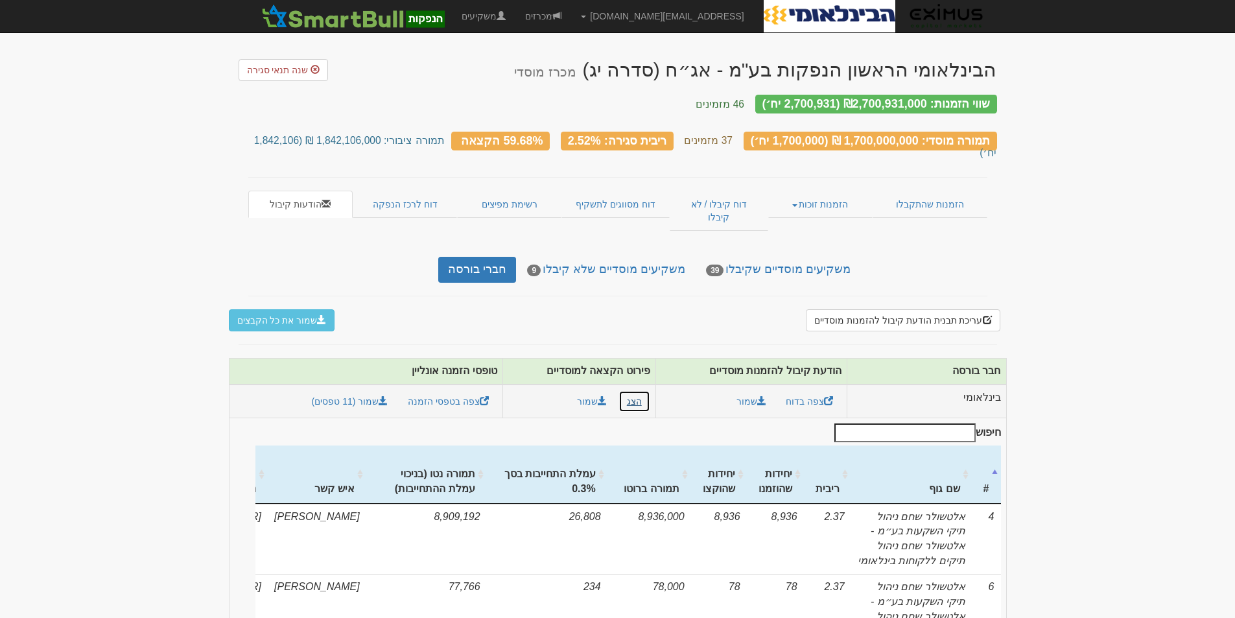
click at [650, 390] on button "הצג" at bounding box center [635, 401] width 32 height 22
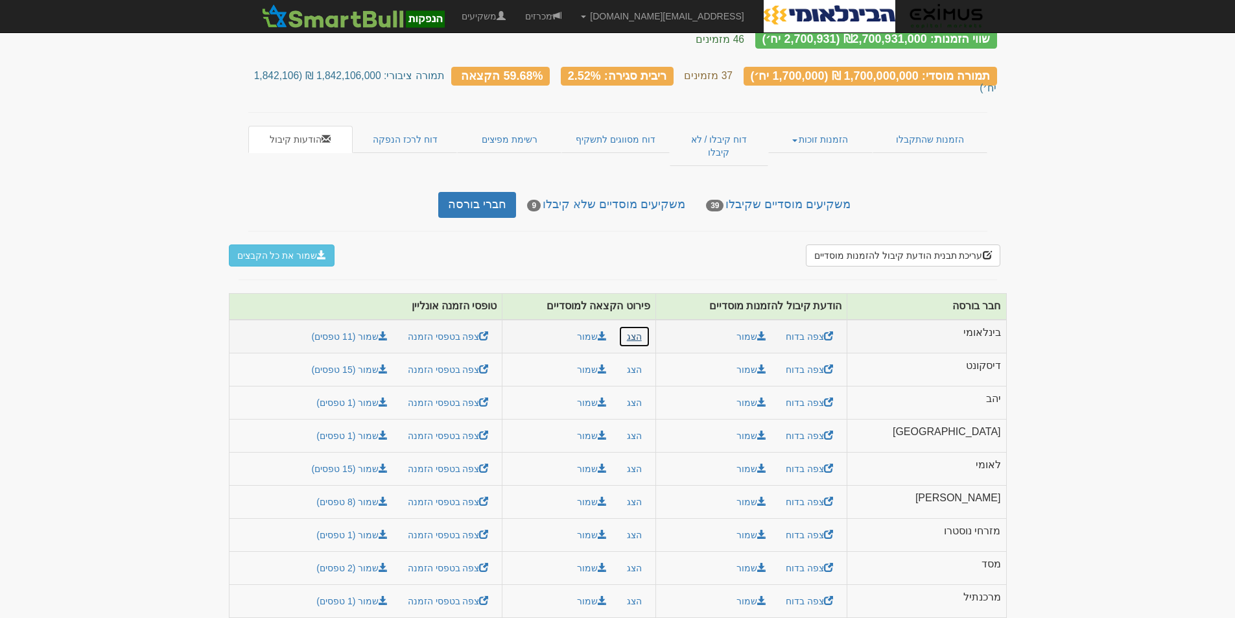
scroll to position [77, 0]
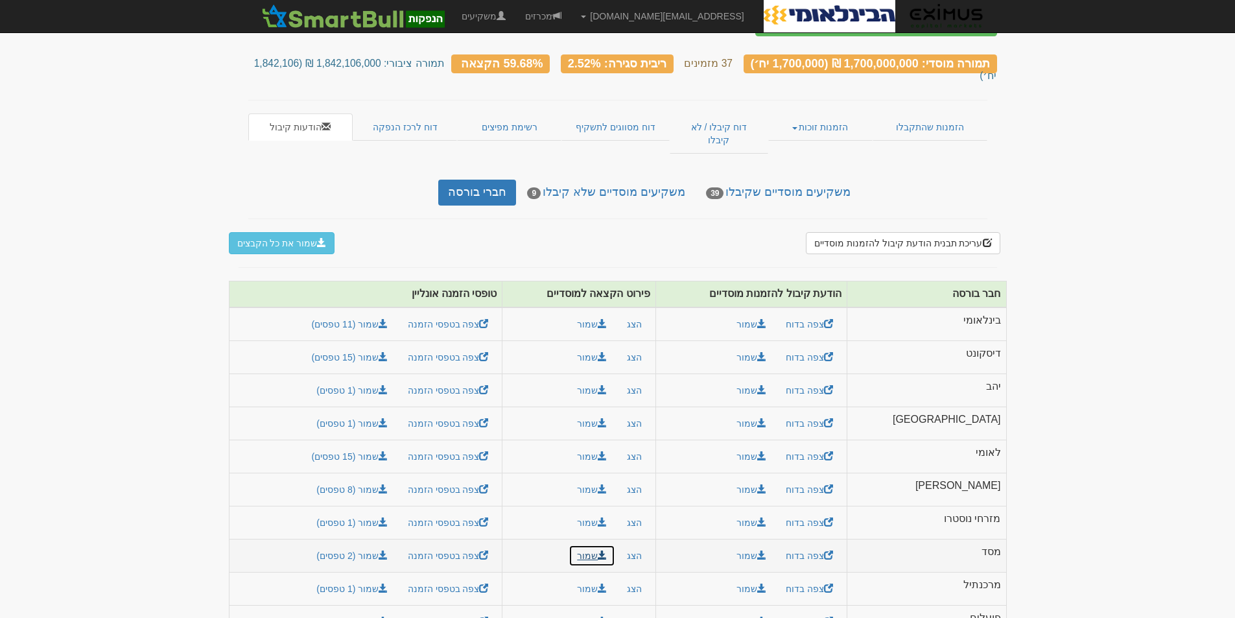
click at [615, 545] on button "שמור" at bounding box center [592, 556] width 47 height 22
click at [381, 545] on link "שמור (2 טפסים)" at bounding box center [352, 556] width 88 height 22
click at [650, 545] on button "הצג" at bounding box center [635, 556] width 32 height 22
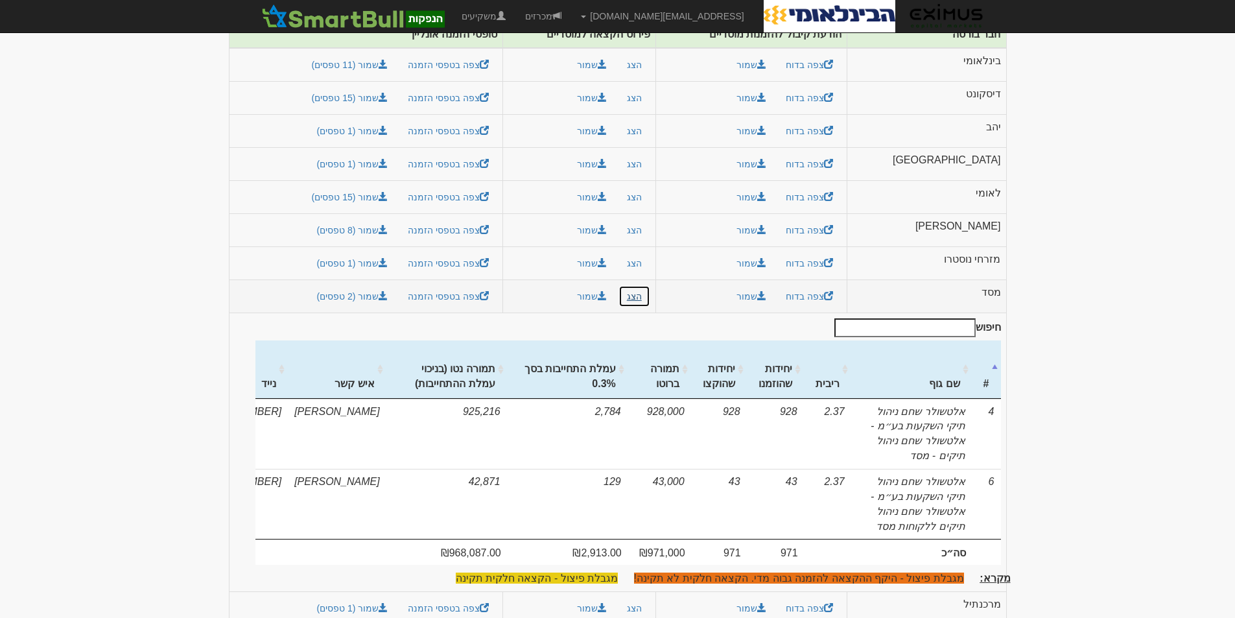
scroll to position [351, 0]
